Goal: Task Accomplishment & Management: Use online tool/utility

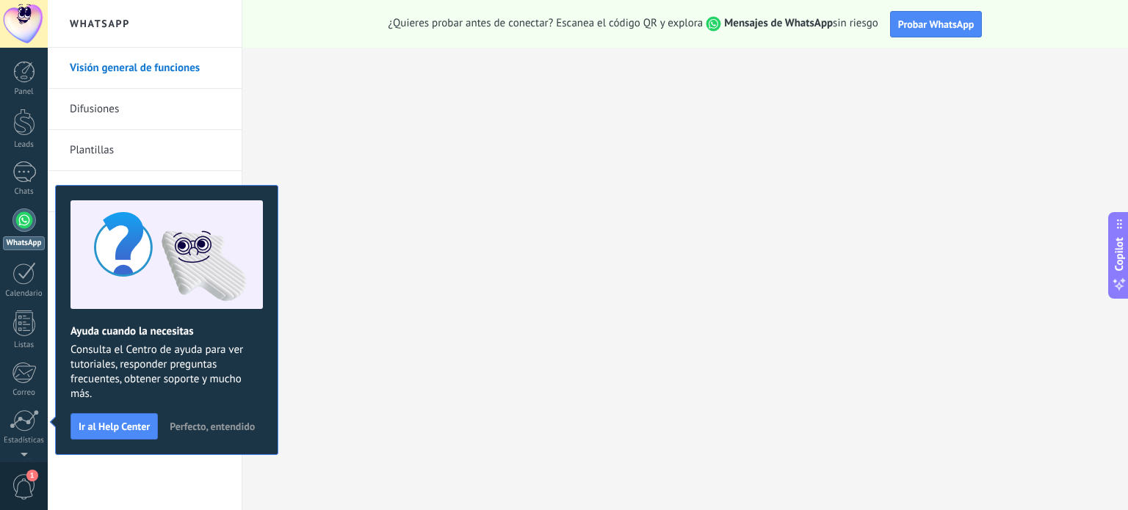
click at [236, 427] on span "Perfecto, entendido" at bounding box center [212, 427] width 85 height 10
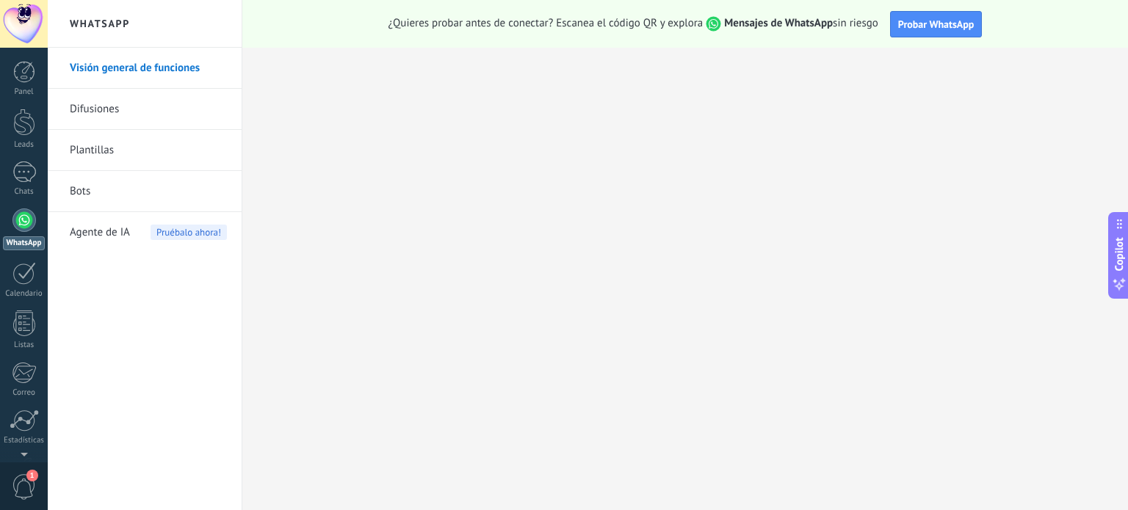
click at [16, 220] on div at bounding box center [24, 221] width 24 height 24
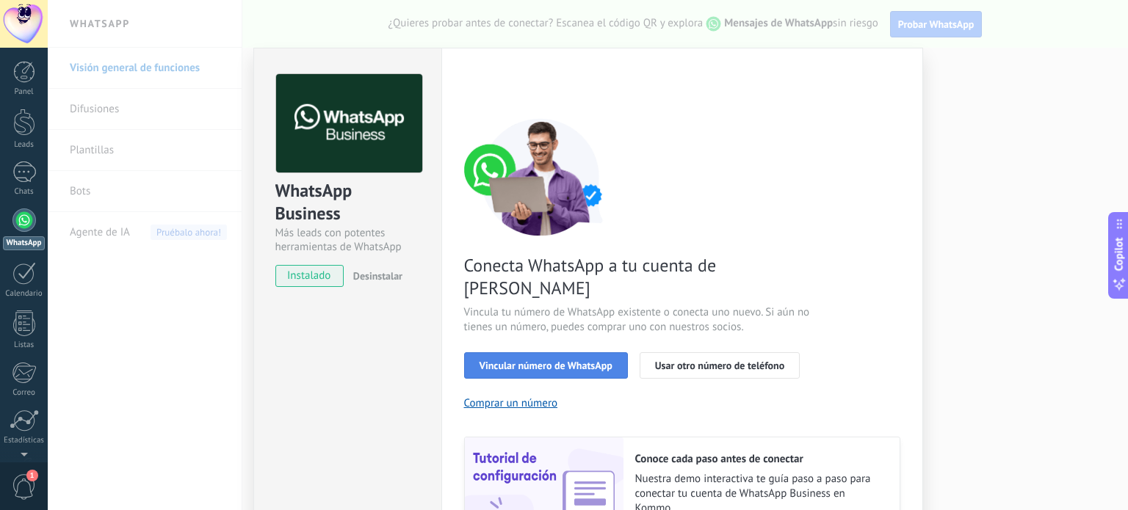
click at [575, 361] on span "Vincular número de WhatsApp" at bounding box center [546, 366] width 133 height 10
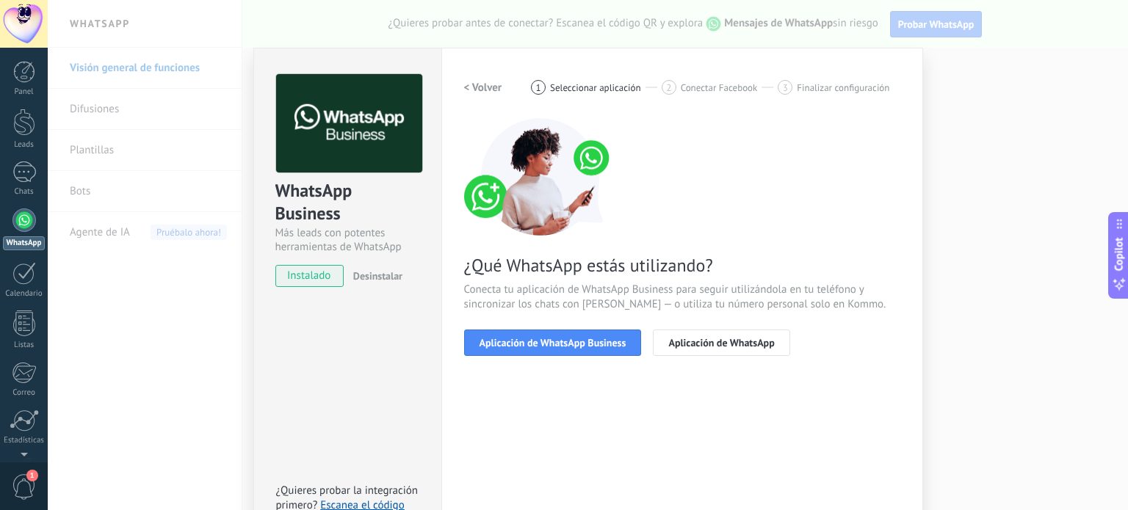
click at [575, 347] on span "Aplicación de WhatsApp Business" at bounding box center [553, 343] width 147 height 10
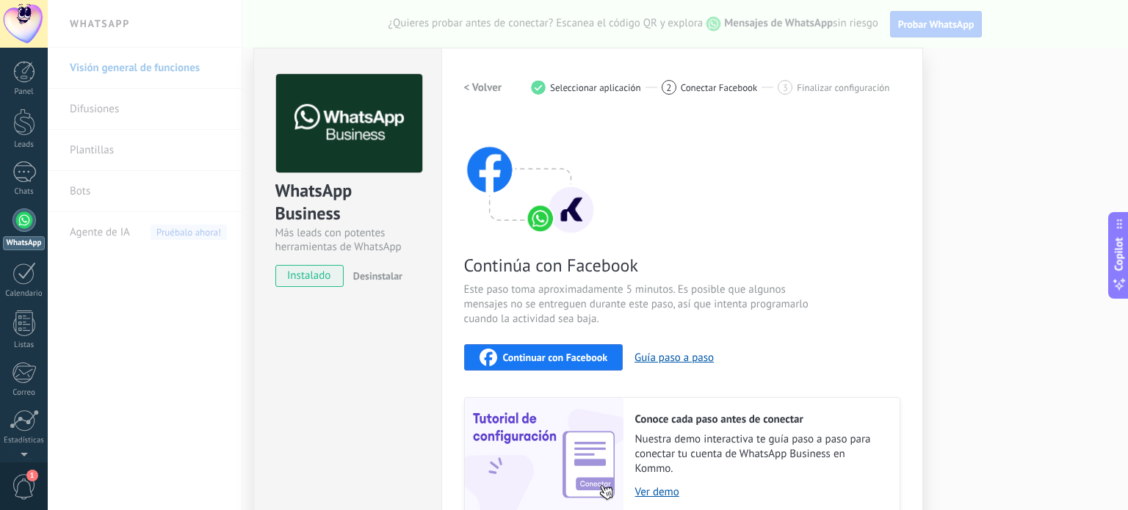
click at [563, 357] on span "Continuar con Facebook" at bounding box center [555, 358] width 105 height 10
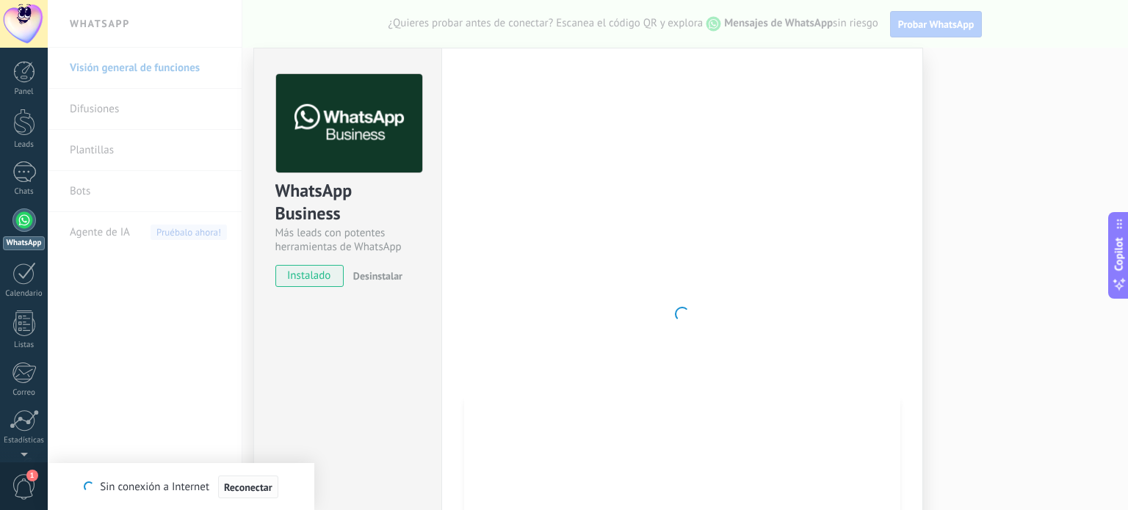
click at [263, 480] on button "Reconectar" at bounding box center [248, 488] width 60 height 24
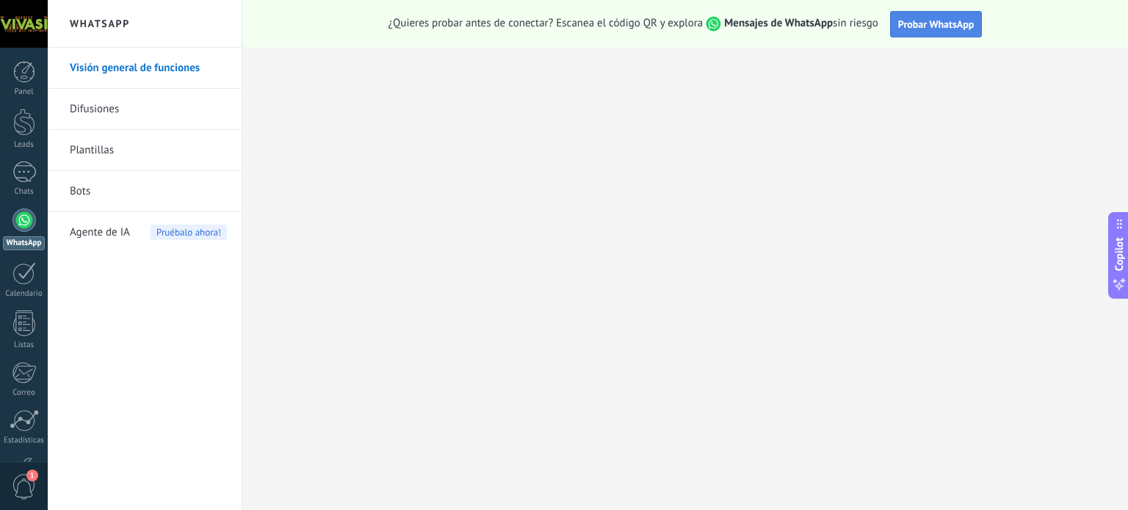
click at [966, 20] on span "Probar WhatsApp" at bounding box center [936, 24] width 76 height 13
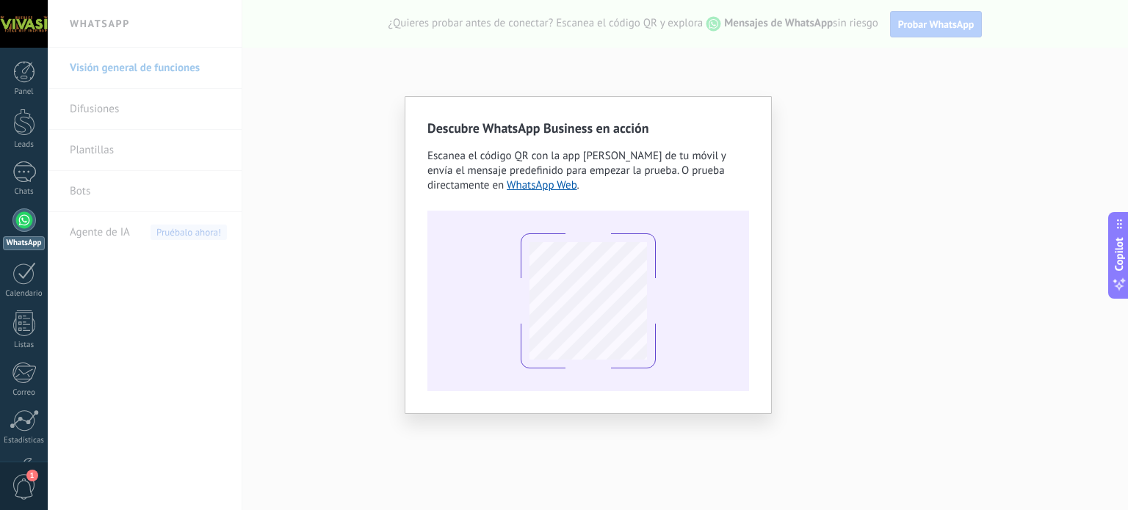
click at [943, 364] on div "Descubre WhatsApp Business en acción Escanea el código QR con la app [PERSON_NA…" at bounding box center [588, 255] width 1080 height 510
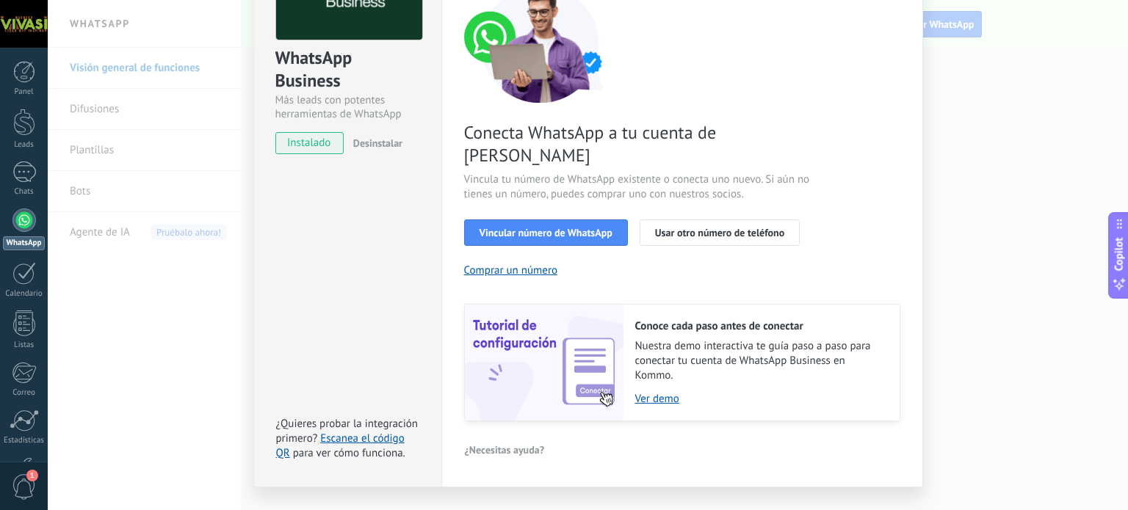
scroll to position [141, 0]
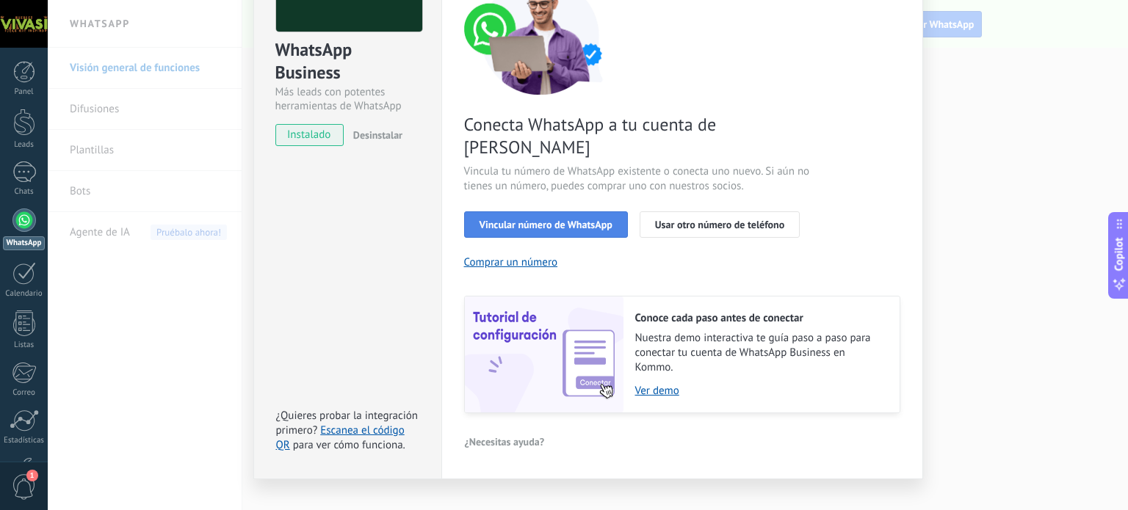
click at [577, 220] on span "Vincular número de WhatsApp" at bounding box center [546, 225] width 133 height 10
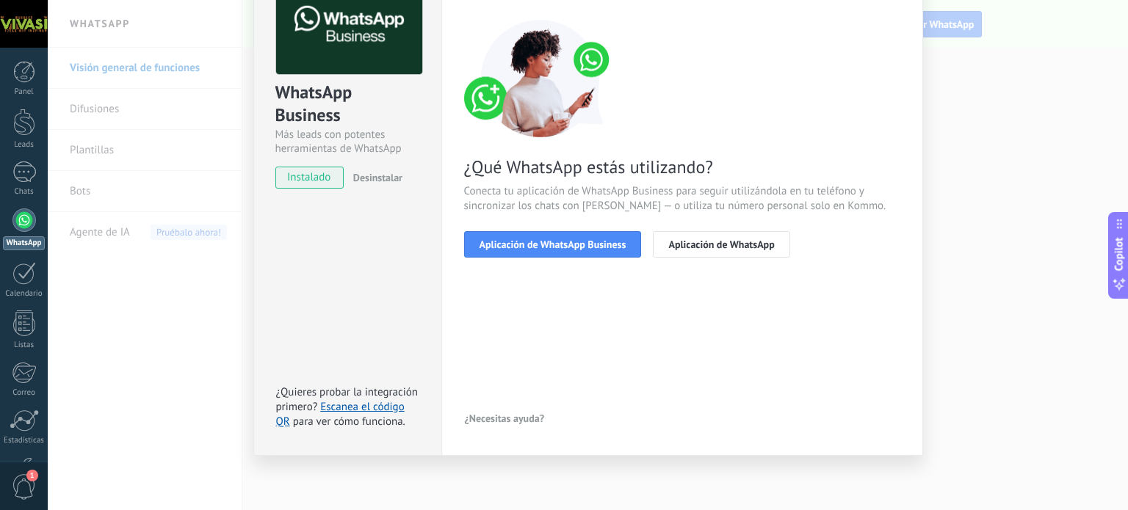
click at [579, 257] on div "< Volver 1 Seleccionar aplicación 2 Conectar Facebook 3 Finalizar configuración…" at bounding box center [682, 126] width 436 height 300
click at [579, 256] on div "< Volver 1 Seleccionar aplicación 2 Conectar Facebook 3 Finalizar configuración…" at bounding box center [682, 126] width 436 height 300
click at [573, 240] on span "Aplicación de WhatsApp Business" at bounding box center [553, 244] width 147 height 10
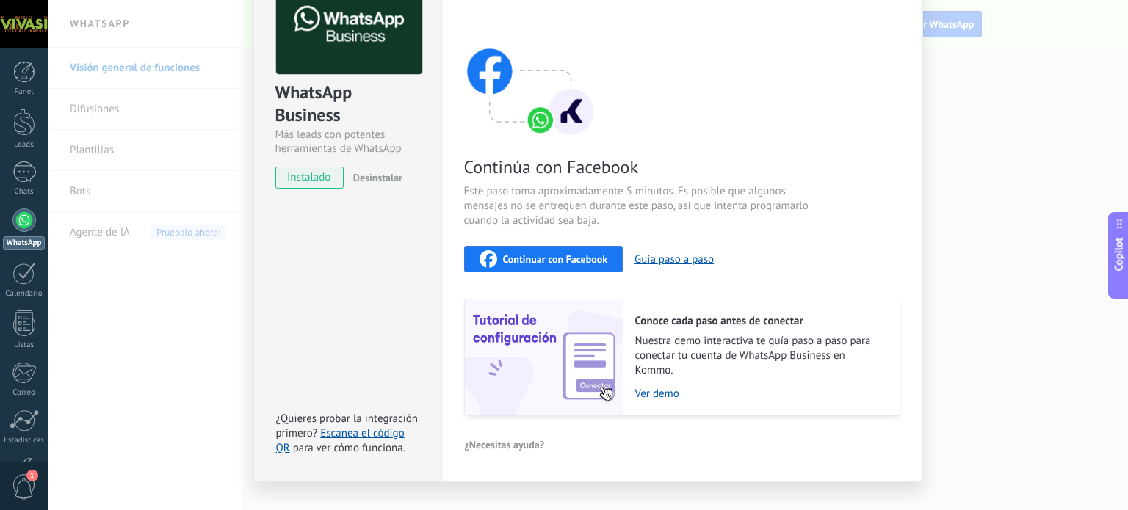
click at [554, 264] on div "Continuar con Facebook" at bounding box center [544, 259] width 129 height 18
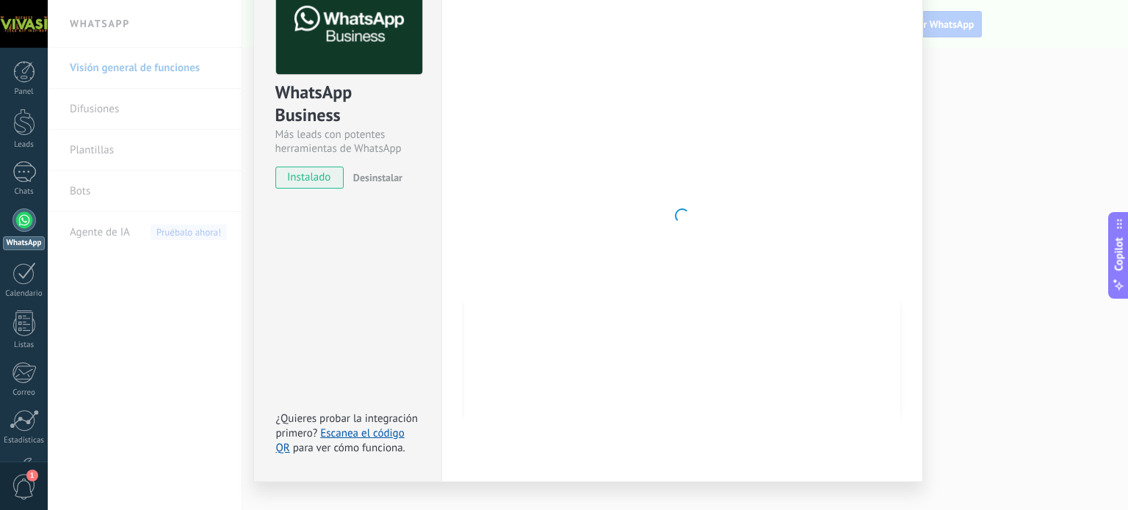
click at [308, 174] on span "instalado" at bounding box center [309, 178] width 67 height 22
click at [380, 178] on span "Desinstalar" at bounding box center [377, 177] width 49 height 13
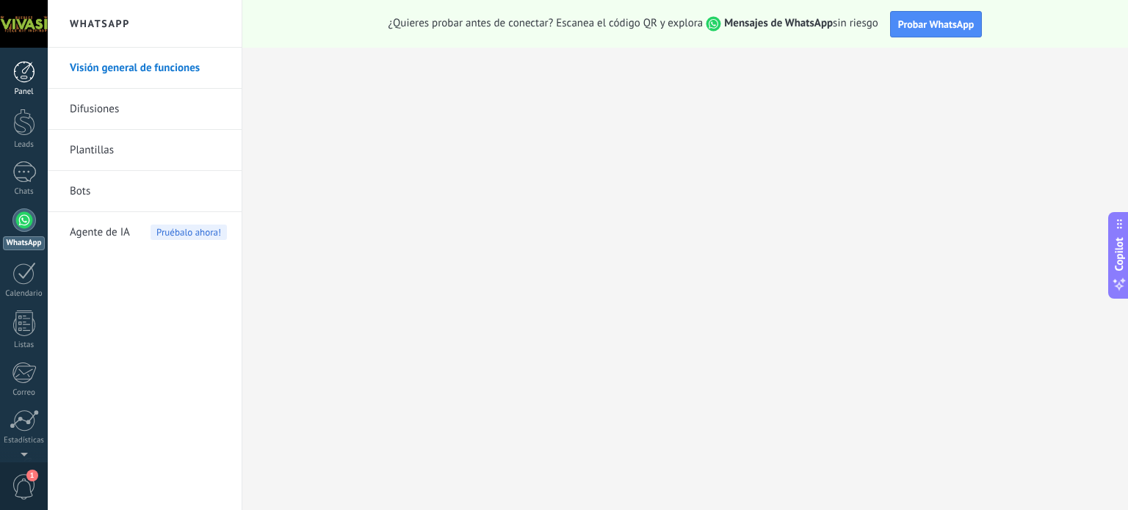
click at [31, 77] on div at bounding box center [24, 72] width 22 height 22
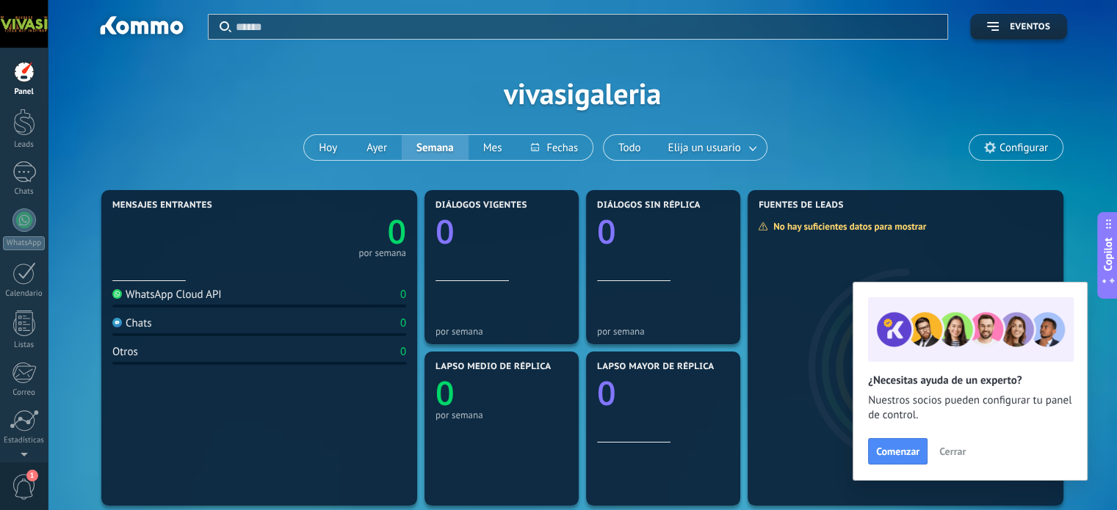
click at [955, 447] on span "Cerrar" at bounding box center [952, 452] width 26 height 10
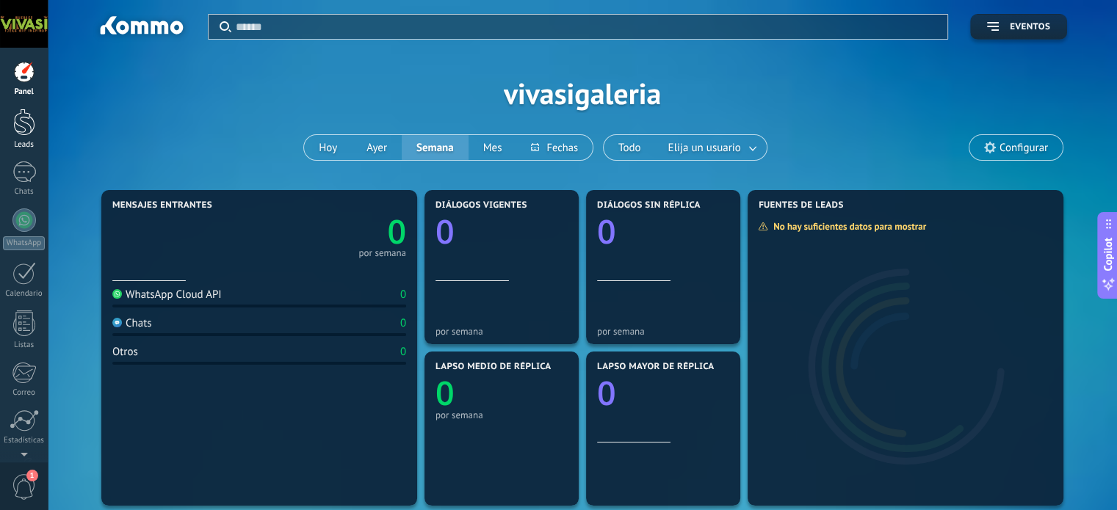
click at [29, 129] on div at bounding box center [24, 122] width 22 height 27
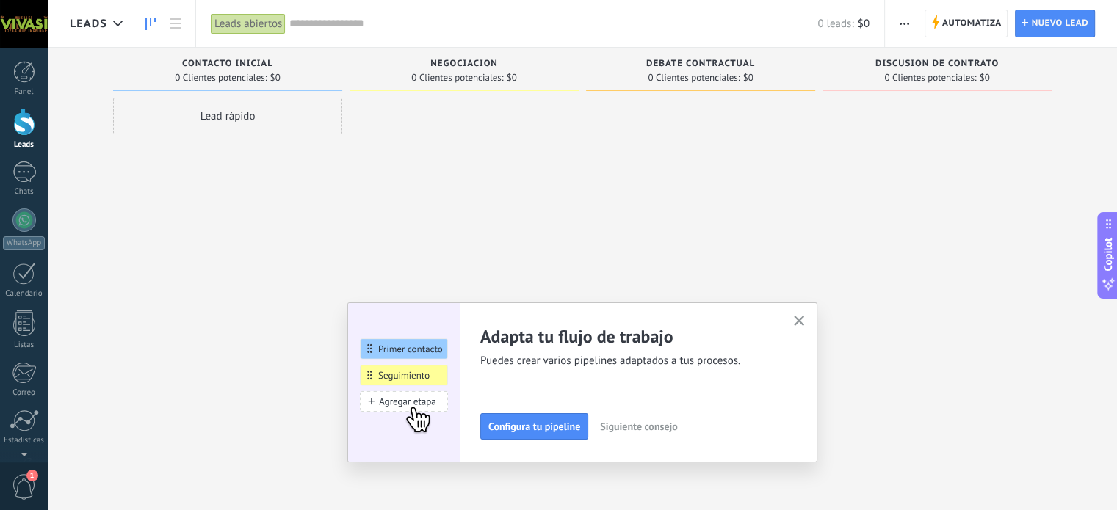
click at [803, 319] on use "button" at bounding box center [799, 321] width 11 height 11
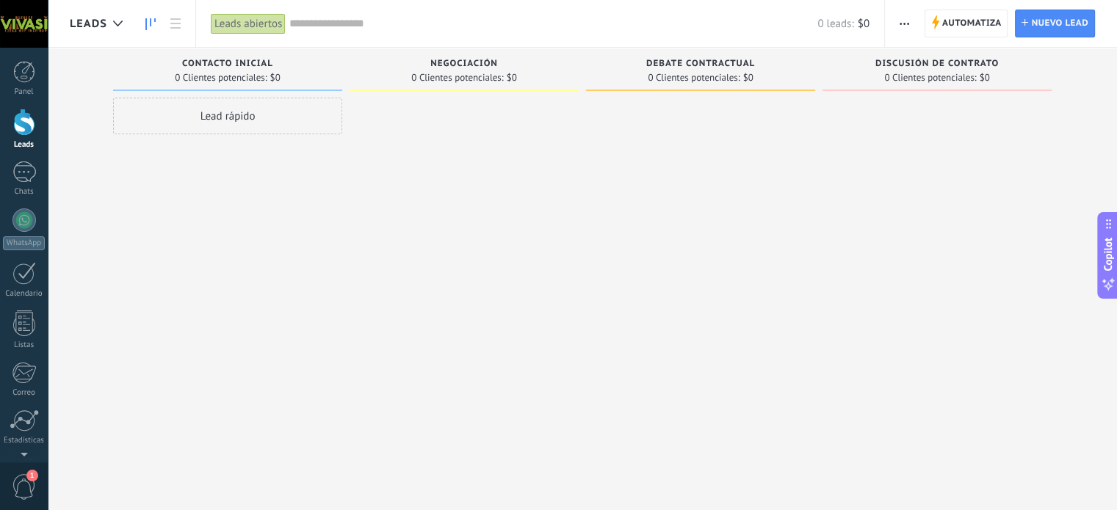
click at [26, 161] on div "Panel Leads Chats WhatsApp Clientes" at bounding box center [24, 312] width 48 height 502
click at [29, 181] on div at bounding box center [24, 172] width 24 height 21
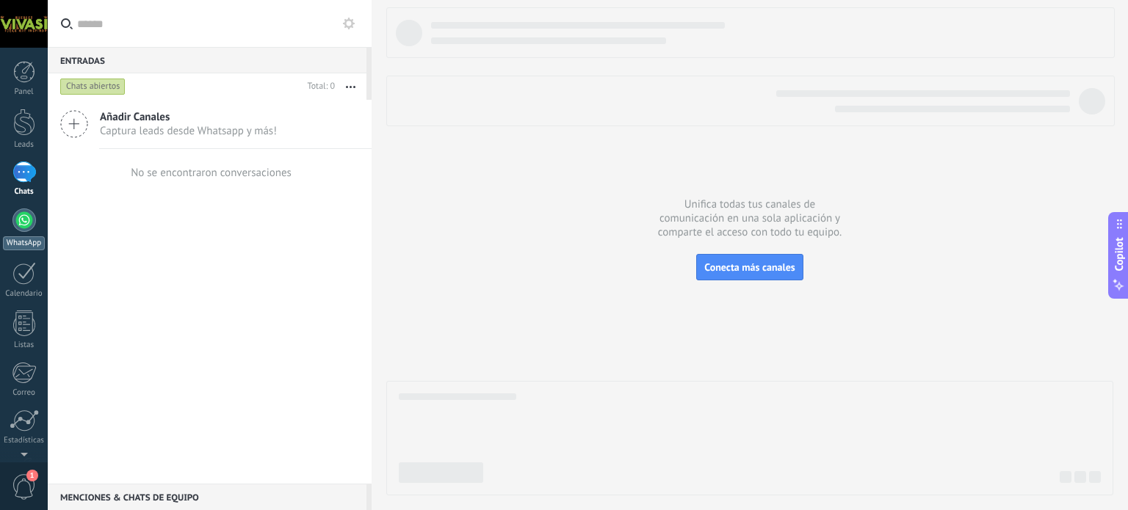
click at [25, 237] on div "WhatsApp" at bounding box center [24, 243] width 42 height 14
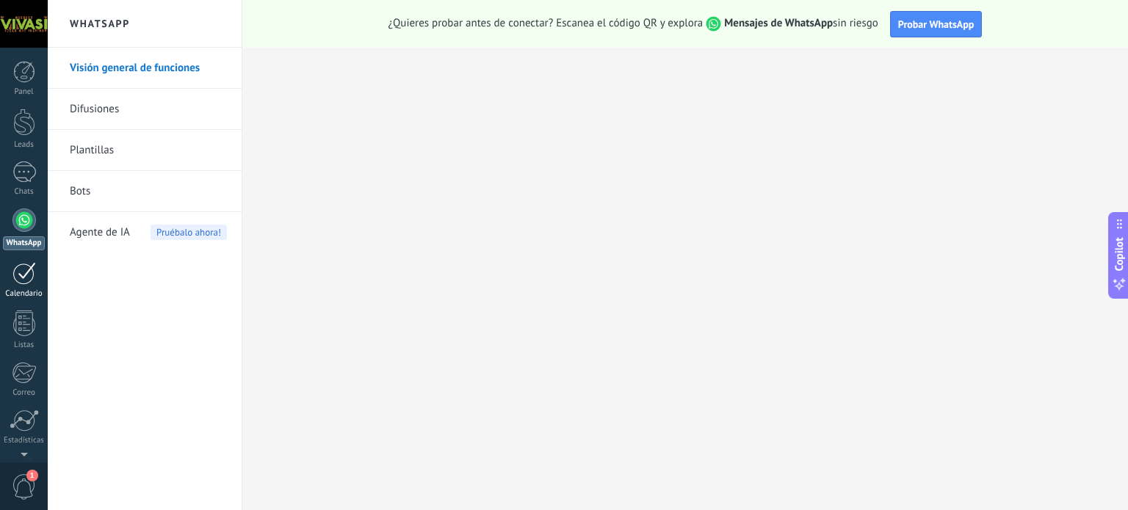
click at [29, 278] on div at bounding box center [24, 273] width 24 height 23
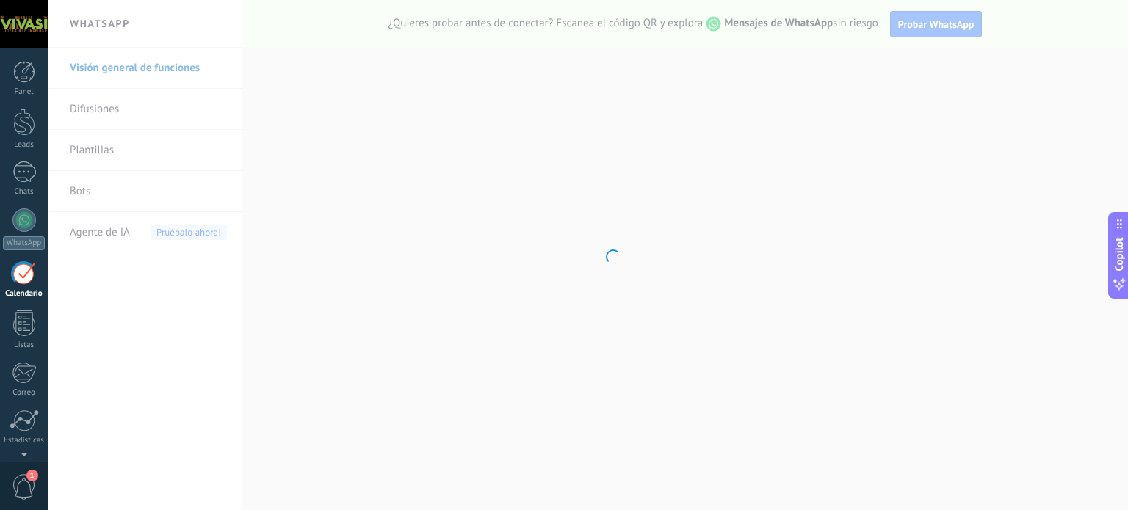
scroll to position [41, 0]
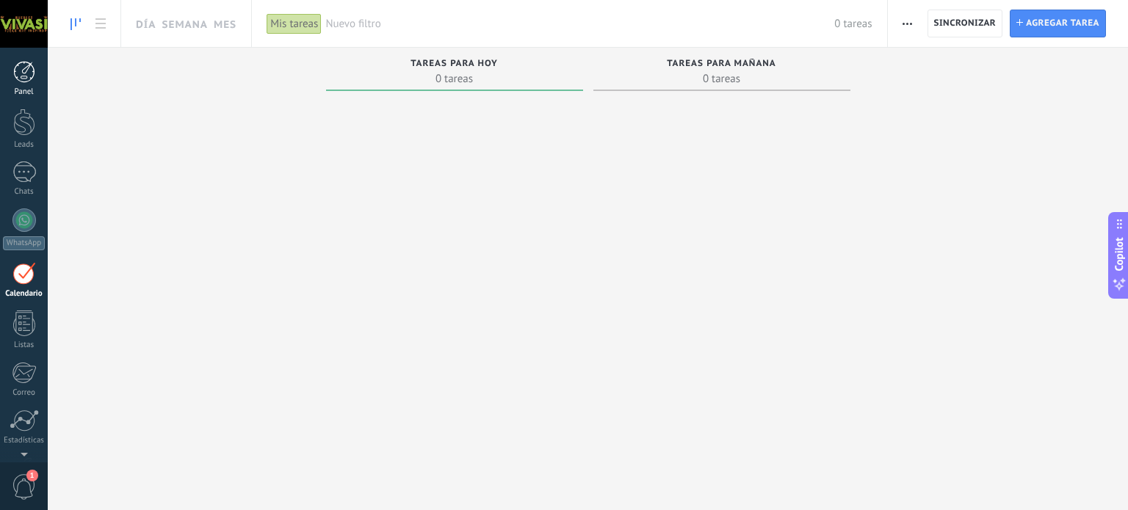
click at [23, 69] on div at bounding box center [24, 72] width 22 height 22
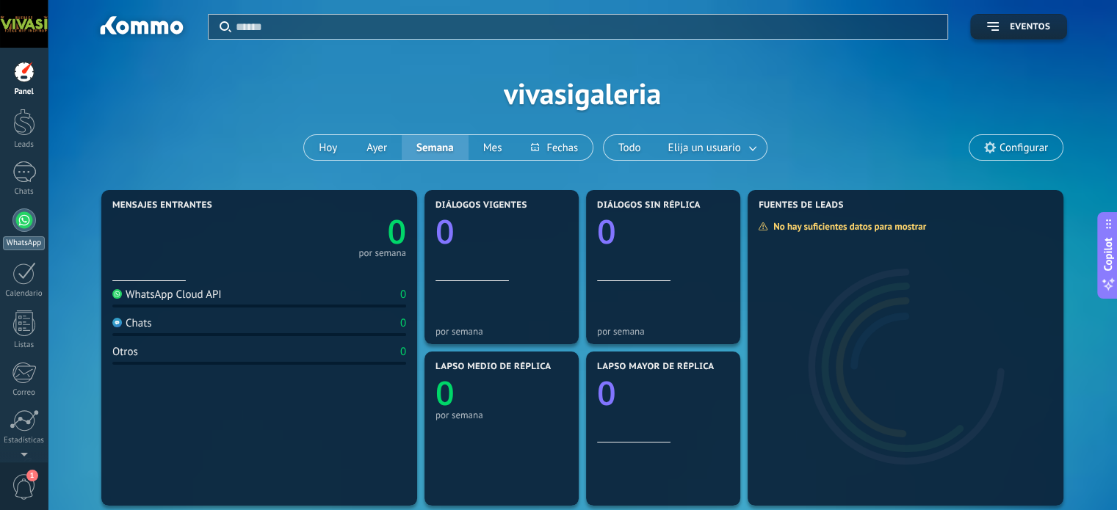
click at [13, 223] on div at bounding box center [24, 221] width 24 height 24
